Goal: Navigation & Orientation: Find specific page/section

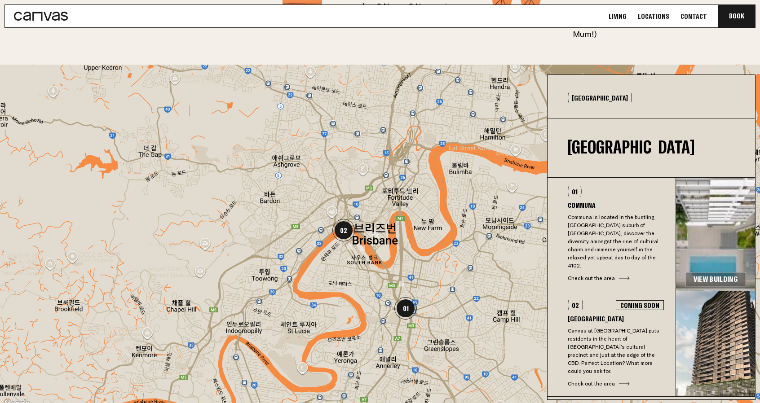
click at [700, 272] on link "View Building" at bounding box center [715, 279] width 61 height 14
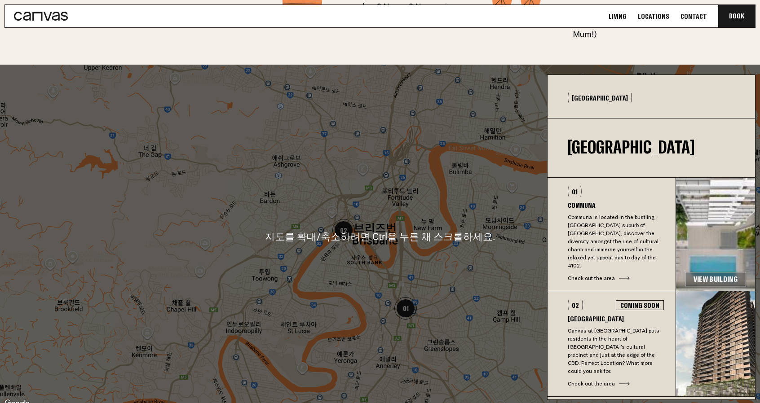
click at [407, 297] on img "01" at bounding box center [405, 308] width 22 height 22
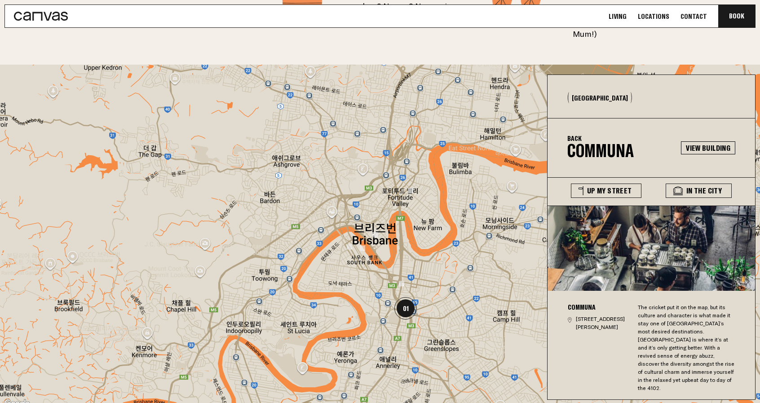
click at [657, 23] on ul "Living Locations Contact Book Communa" at bounding box center [682, 16] width 158 height 22
click at [657, 21] on ul "Living Locations Contact Book Communa" at bounding box center [682, 16] width 158 height 22
click at [658, 20] on link "Locations" at bounding box center [653, 16] width 37 height 9
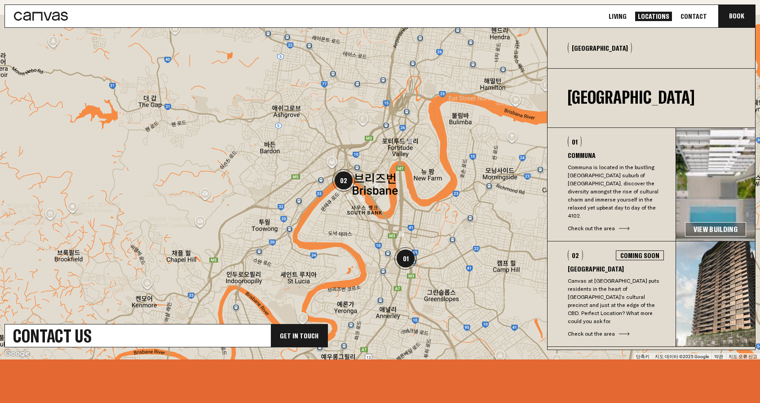
click at [413, 258] on img "01" at bounding box center [405, 258] width 22 height 22
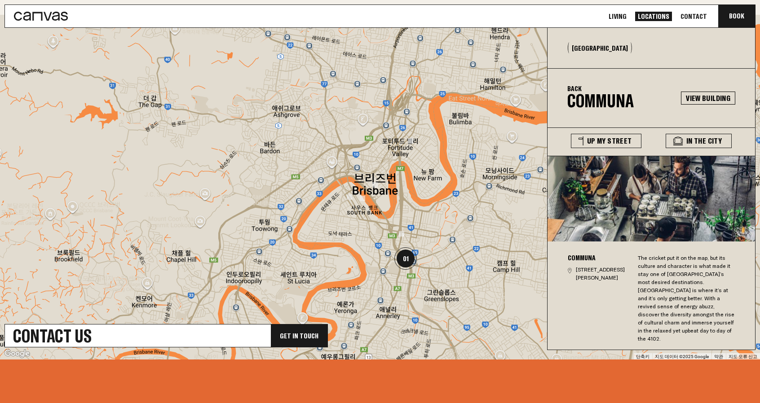
click at [576, 273] on div "[STREET_ADDRESS][PERSON_NAME]" at bounding box center [598, 274] width 61 height 16
click at [362, 196] on img at bounding box center [362, 198] width 5 height 5
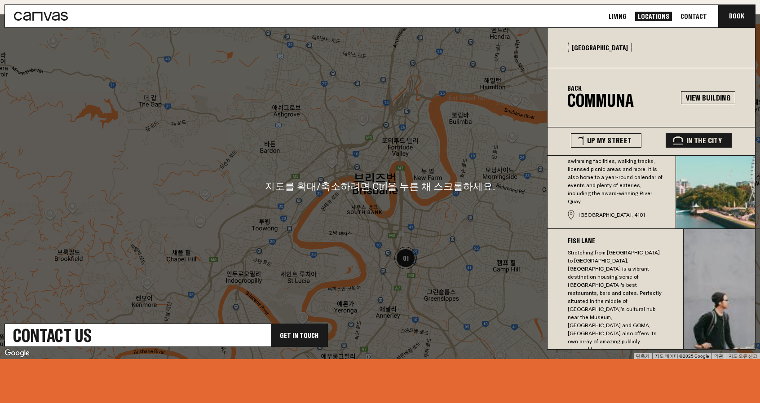
click at [378, 202] on div "탐색하려면 화살표 키를 누르세요." at bounding box center [380, 186] width 760 height 345
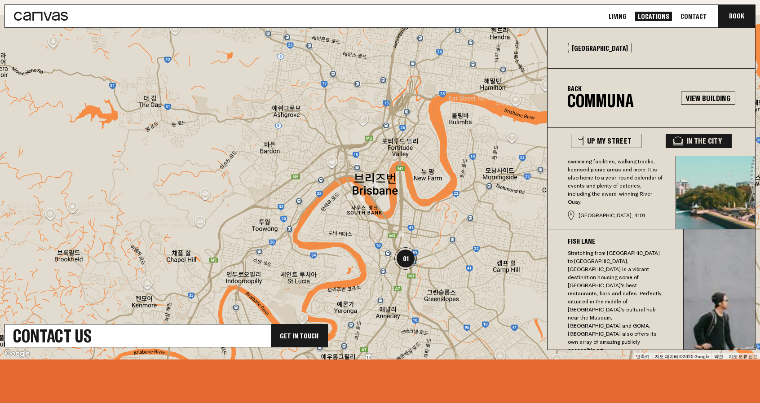
click at [353, 203] on div at bounding box center [380, 187] width 760 height 345
click at [352, 200] on div at bounding box center [380, 187] width 760 height 345
click at [349, 199] on img at bounding box center [349, 196] width 5 height 5
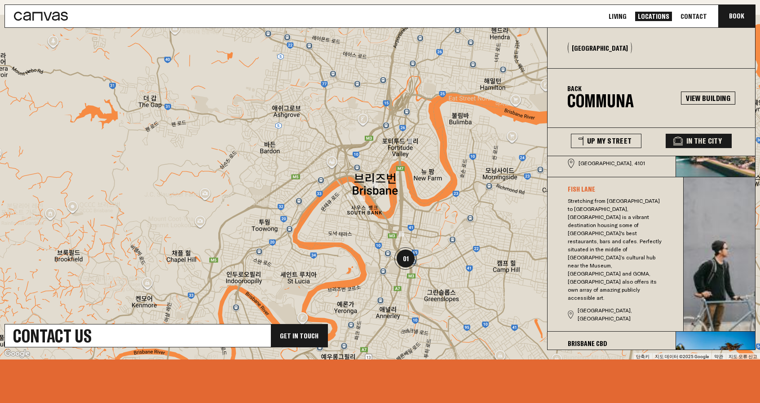
click at [348, 200] on div "탐색하려면 화살표 키를 누르세요." at bounding box center [380, 187] width 760 height 345
click at [363, 200] on img at bounding box center [362, 198] width 5 height 5
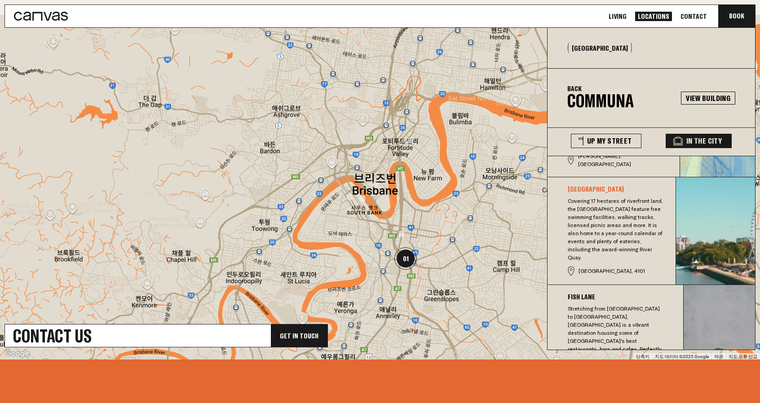
click at [375, 187] on img at bounding box center [374, 184] width 5 height 5
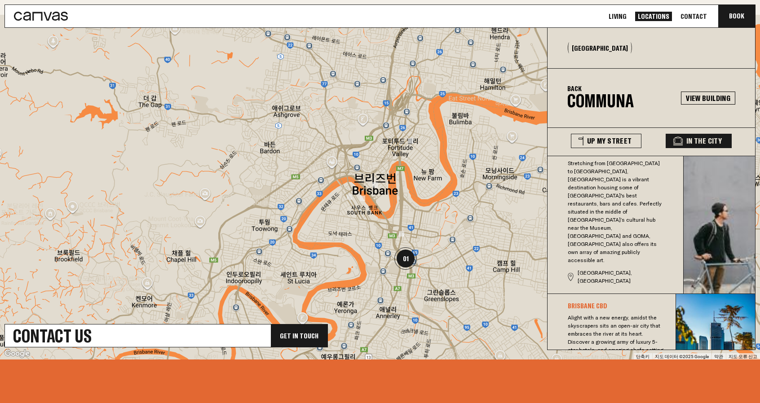
click at [412, 141] on img at bounding box center [410, 140] width 5 height 5
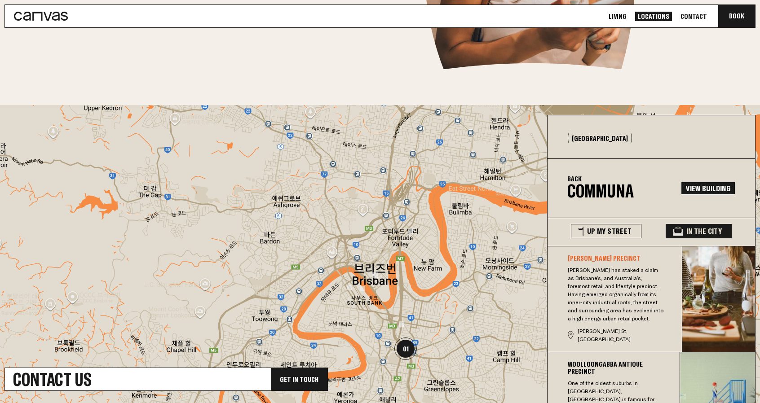
click at [703, 191] on link "View Building" at bounding box center [708, 188] width 54 height 13
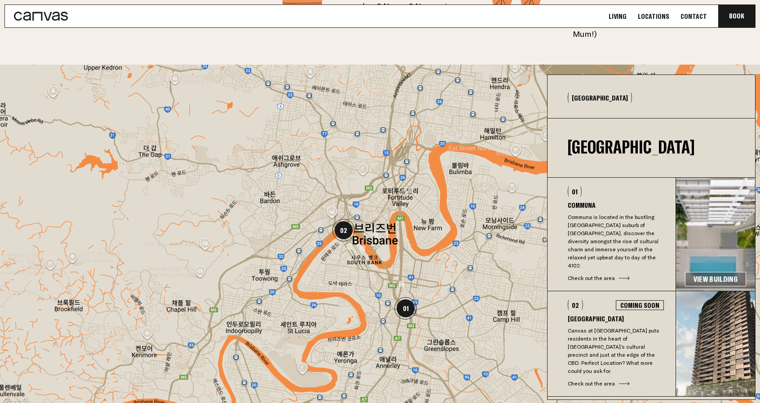
click at [628, 380] on div "Check out the area" at bounding box center [616, 384] width 96 height 8
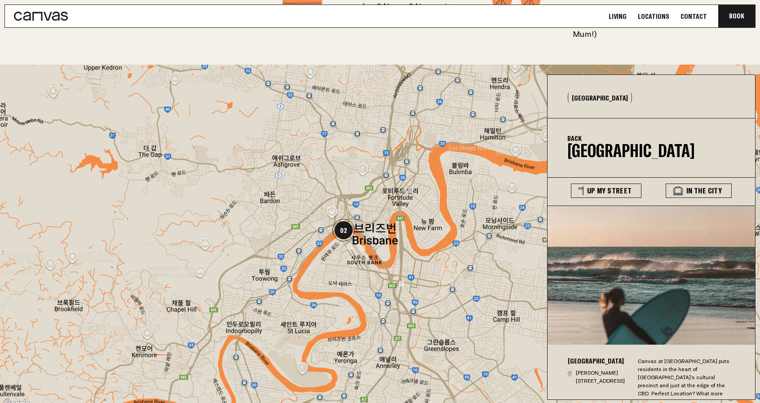
click at [597, 369] on p "Cordelia St, South Brisbane 4101" at bounding box center [602, 377] width 53 height 16
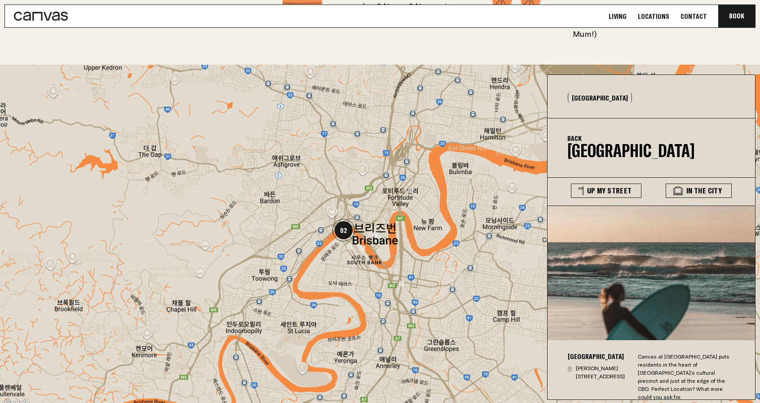
click at [682, 353] on div "Canvas at [GEOGRAPHIC_DATA] puts residents in the heart of [GEOGRAPHIC_DATA]’s …" at bounding box center [687, 377] width 98 height 49
